Goal: Information Seeking & Learning: Check status

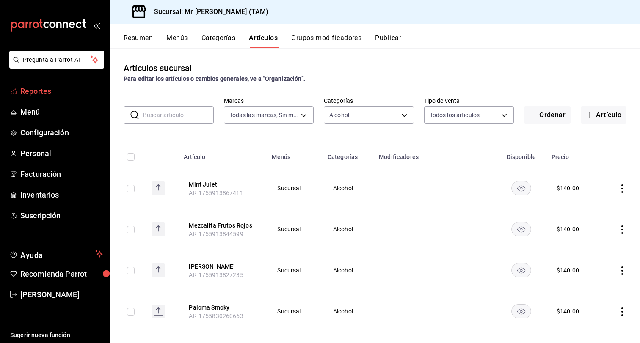
click at [48, 97] on span "Reportes" at bounding box center [61, 91] width 83 height 11
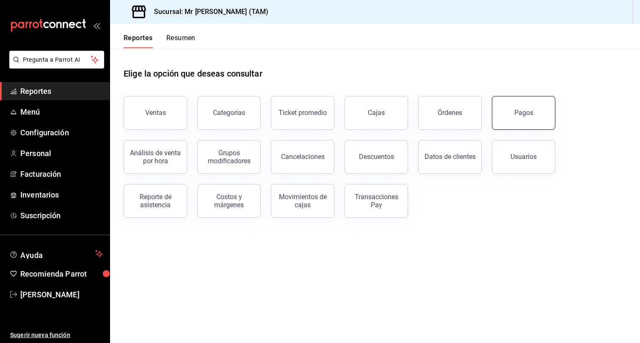
click at [511, 115] on button "Pagos" at bounding box center [524, 113] width 64 height 34
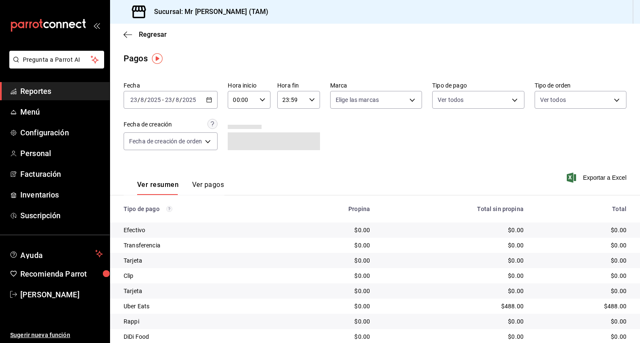
click at [206, 96] on div "[DATE] [DATE] - [DATE] [DATE]" at bounding box center [171, 100] width 94 height 18
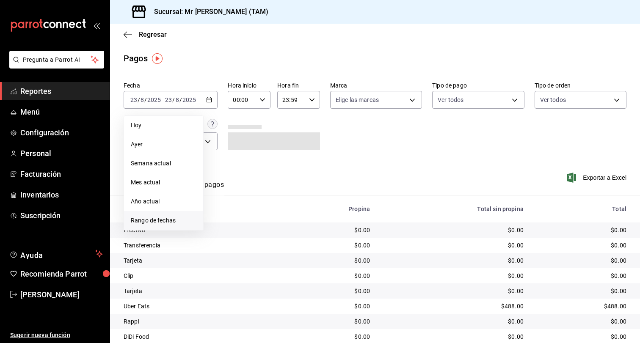
click at [184, 216] on li "Rango de fechas" at bounding box center [163, 220] width 79 height 19
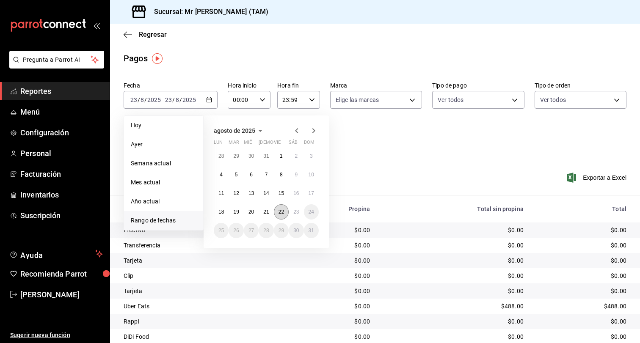
click at [281, 214] on abbr "22" at bounding box center [282, 212] width 6 height 6
click at [295, 213] on abbr "23" at bounding box center [296, 212] width 6 height 6
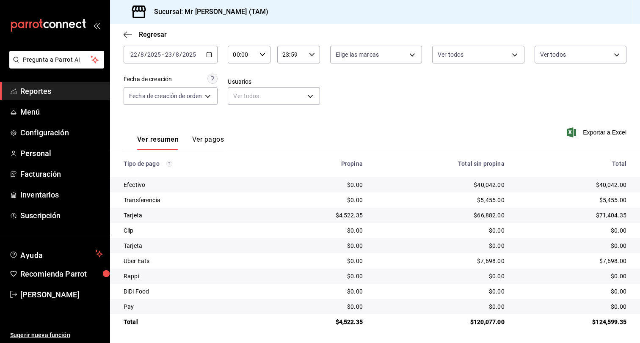
scroll to position [45, 0]
click at [126, 35] on icon "button" at bounding box center [128, 35] width 8 height 8
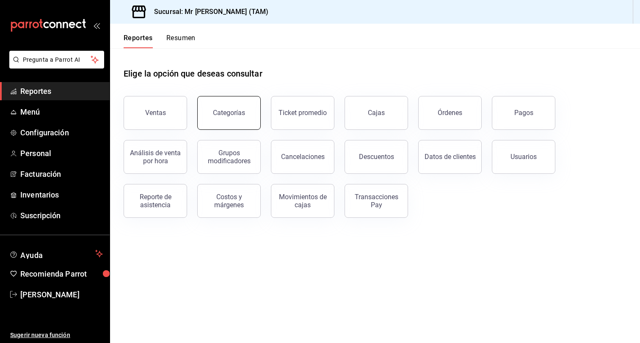
click at [233, 110] on div "Categorías" at bounding box center [229, 113] width 32 height 8
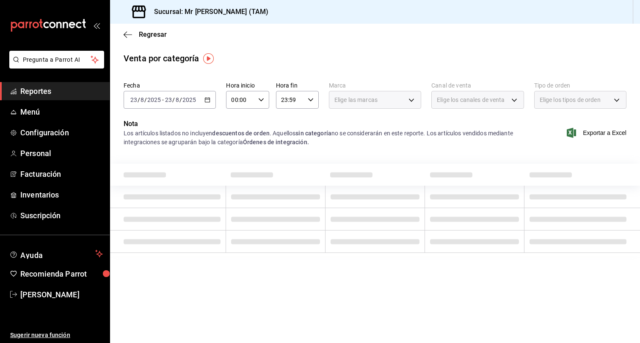
click at [206, 101] on icon "button" at bounding box center [207, 100] width 6 height 6
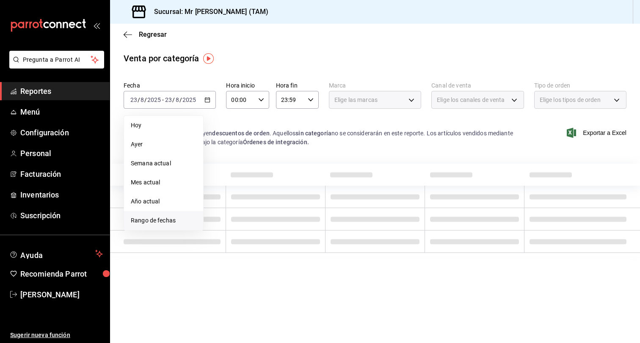
click at [176, 219] on span "Rango de fechas" at bounding box center [164, 220] width 66 height 9
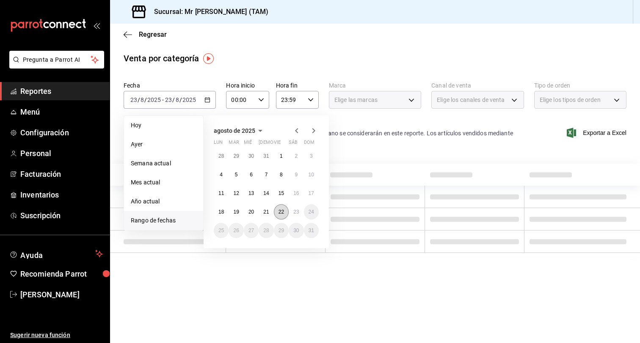
click at [285, 212] on button "22" at bounding box center [281, 211] width 15 height 15
click at [292, 212] on button "23" at bounding box center [296, 211] width 15 height 15
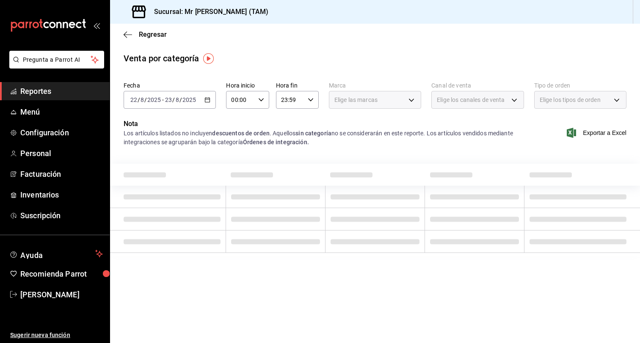
click at [225, 126] on p "Nota" at bounding box center [324, 124] width 400 height 10
click at [158, 36] on span "Regresar" at bounding box center [153, 34] width 28 height 8
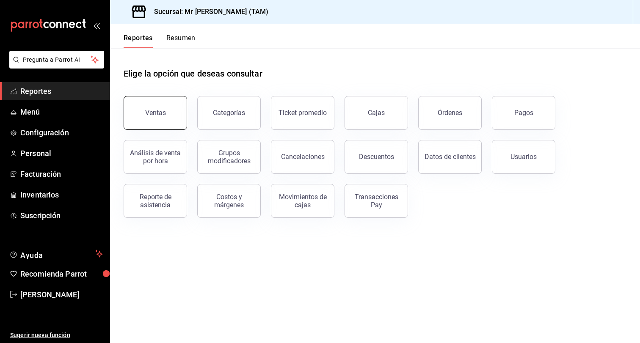
click at [158, 110] on div "Ventas" at bounding box center [155, 113] width 21 height 8
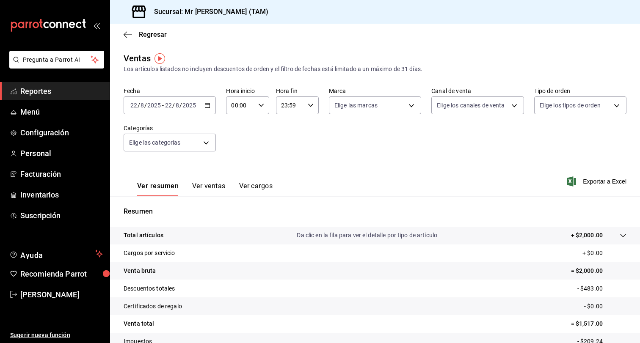
click at [210, 108] on \(Stroke\) "button" at bounding box center [207, 105] width 5 height 5
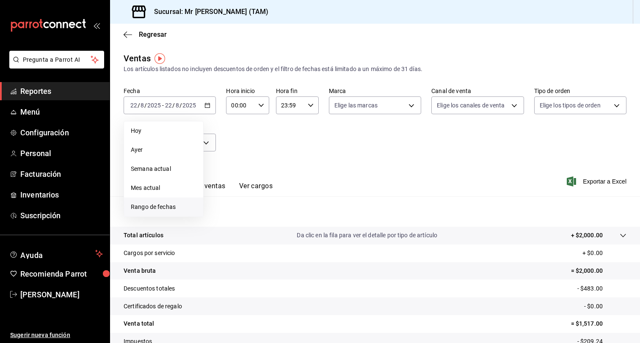
click at [167, 201] on li "Rango de fechas" at bounding box center [163, 207] width 79 height 19
click at [281, 215] on abbr "22" at bounding box center [282, 218] width 6 height 6
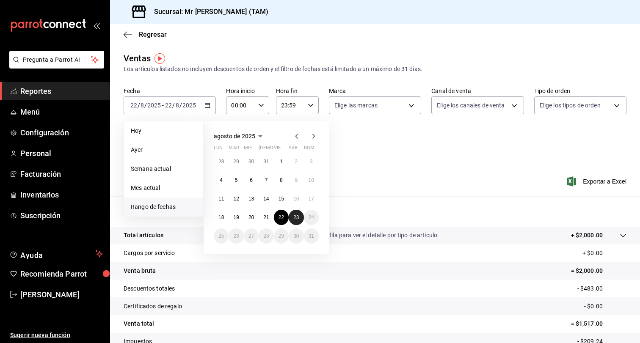
click at [297, 217] on abbr "23" at bounding box center [296, 218] width 6 height 6
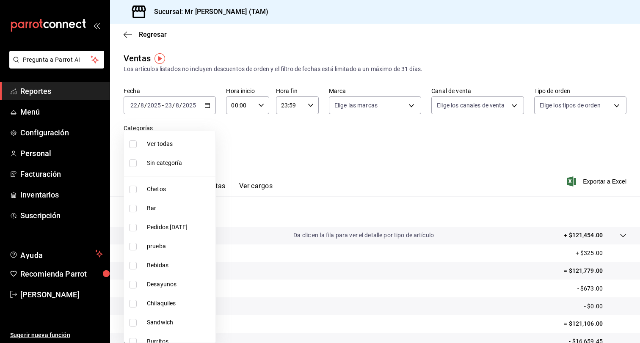
click at [199, 135] on body "Pregunta a Parrot AI Reportes Menú Configuración Personal Facturación Inventari…" at bounding box center [320, 171] width 640 height 343
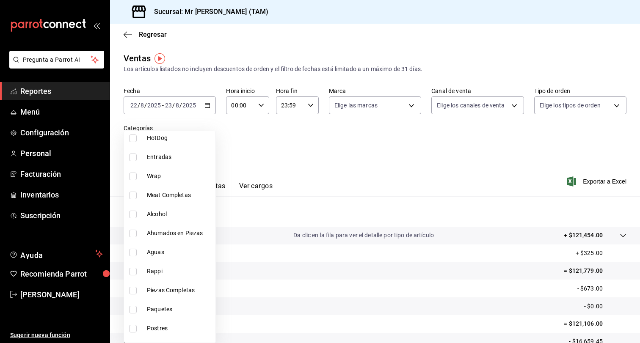
scroll to position [311, 0]
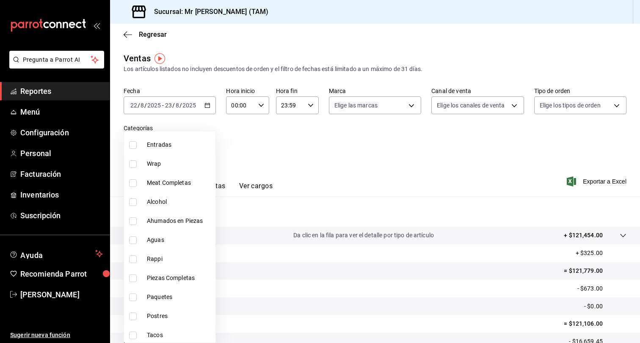
click at [139, 204] on label at bounding box center [134, 203] width 11 height 8
click at [137, 204] on input "checkbox" at bounding box center [133, 203] width 8 height 8
checkbox input "false"
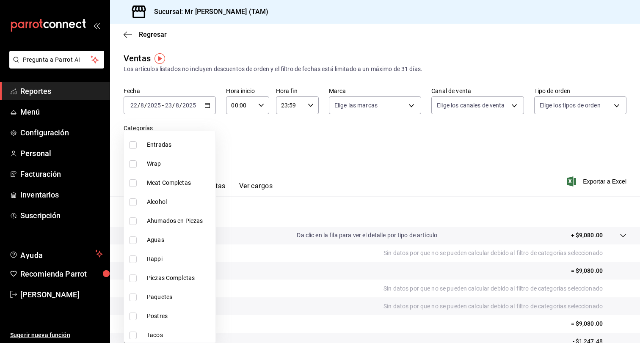
click at [130, 203] on input "checkbox" at bounding box center [133, 203] width 8 height 8
checkbox input "true"
type input "f201c631-ad3f-49d8-9dd9-11af058a25c5"
click at [331, 150] on div at bounding box center [320, 171] width 640 height 343
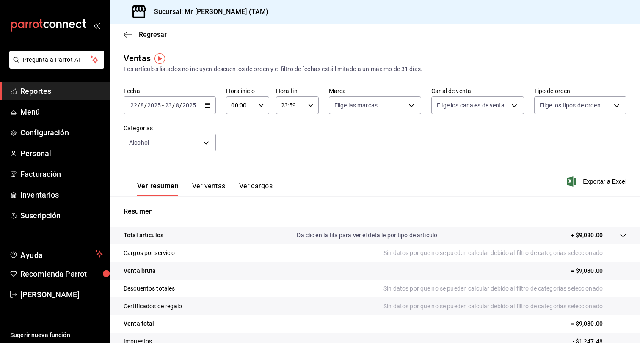
click at [217, 186] on button "Ver ventas" at bounding box center [208, 189] width 33 height 14
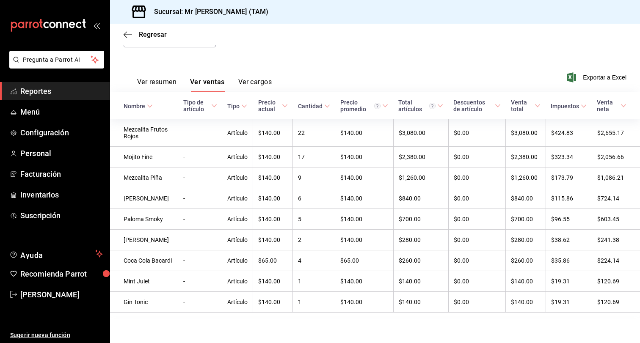
scroll to position [118, 0]
click at [157, 78] on button "Ver resumen" at bounding box center [156, 85] width 39 height 14
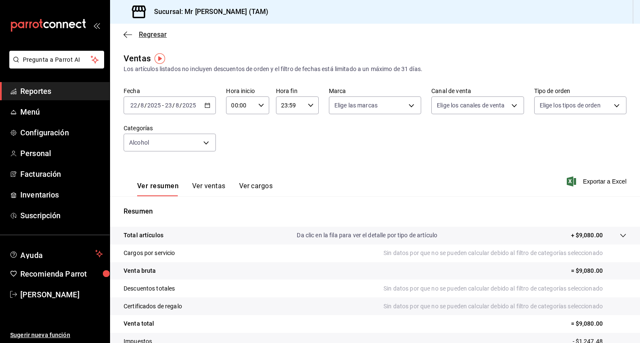
click at [131, 36] on icon "button" at bounding box center [128, 35] width 8 height 8
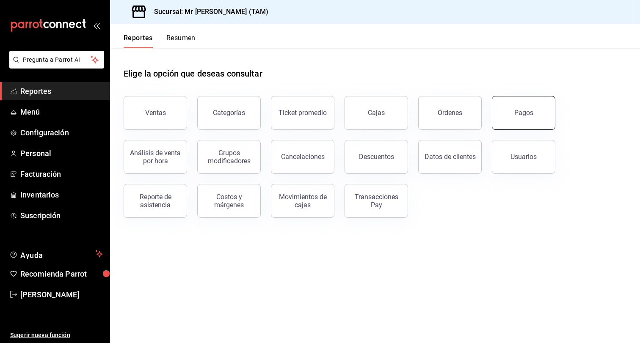
click at [492, 119] on div "Pagos" at bounding box center [519, 108] width 74 height 44
click at [521, 109] on button "Pagos" at bounding box center [524, 113] width 64 height 34
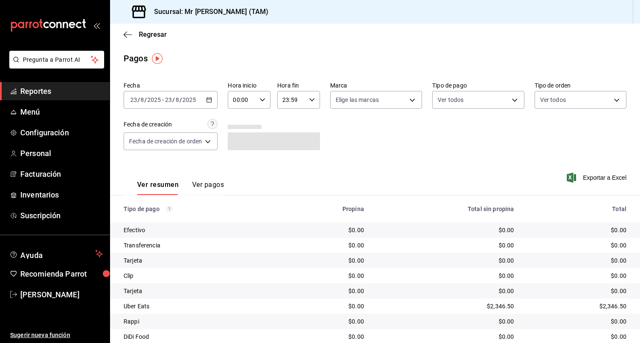
click at [205, 98] on div "[DATE] [DATE] - [DATE] [DATE]" at bounding box center [171, 100] width 94 height 18
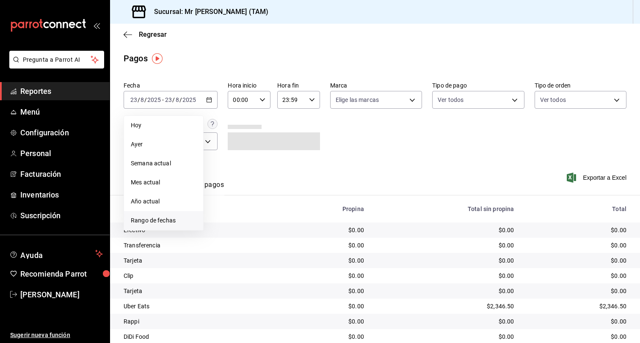
click at [160, 220] on span "Rango de fechas" at bounding box center [164, 220] width 66 height 9
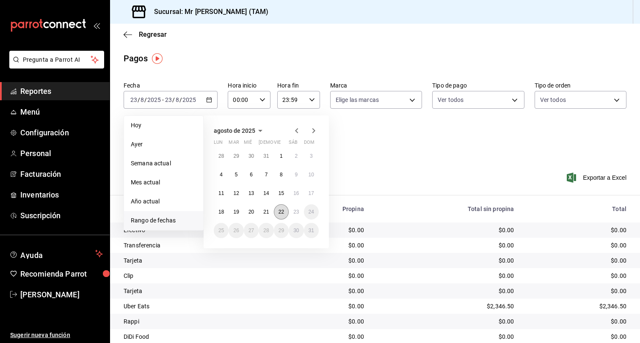
click at [276, 213] on button "22" at bounding box center [281, 211] width 15 height 15
click at [295, 213] on abbr "23" at bounding box center [296, 212] width 6 height 6
click at [281, 213] on abbr "22" at bounding box center [282, 212] width 6 height 6
